Goal: Task Accomplishment & Management: Manage account settings

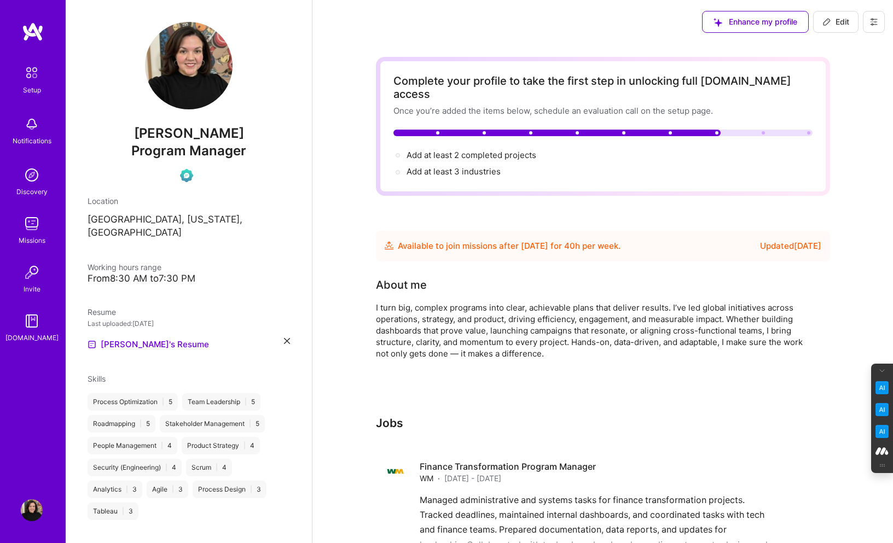
click at [873, 28] on button at bounding box center [874, 22] width 22 height 22
click at [830, 104] on button "Log Out" at bounding box center [844, 103] width 82 height 28
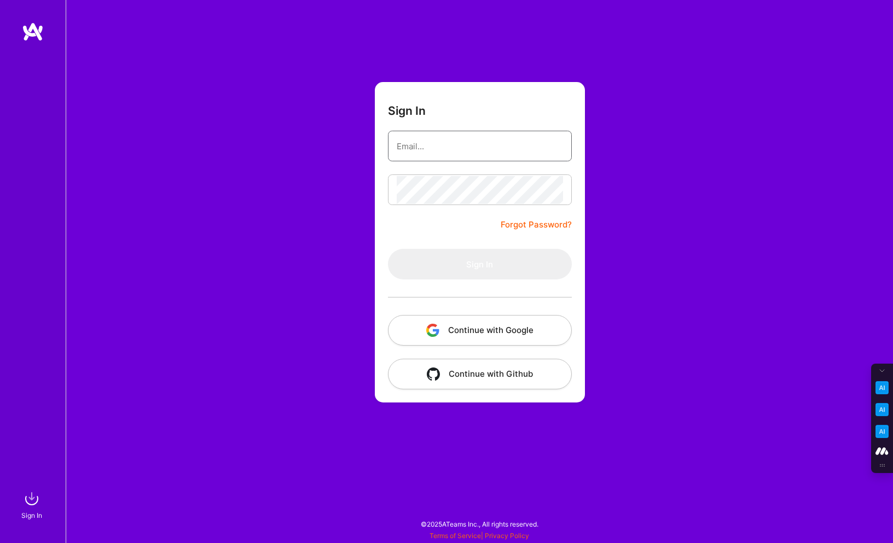
click at [451, 142] on input "email" at bounding box center [480, 146] width 166 height 28
type input "tanya@a.team"
click at [498, 326] on button "Continue with Google" at bounding box center [480, 330] width 184 height 31
click at [513, 332] on button "Continue with Google" at bounding box center [480, 330] width 184 height 31
